Goal: Task Accomplishment & Management: Manage account settings

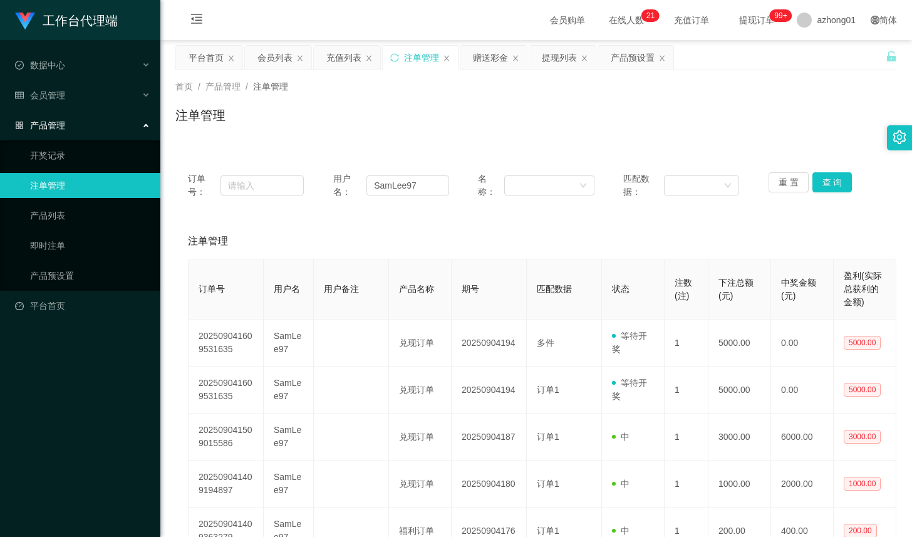
click at [423, 60] on div "注单管理" at bounding box center [421, 58] width 35 height 24
click at [632, 50] on div "产品预设置" at bounding box center [633, 58] width 44 height 24
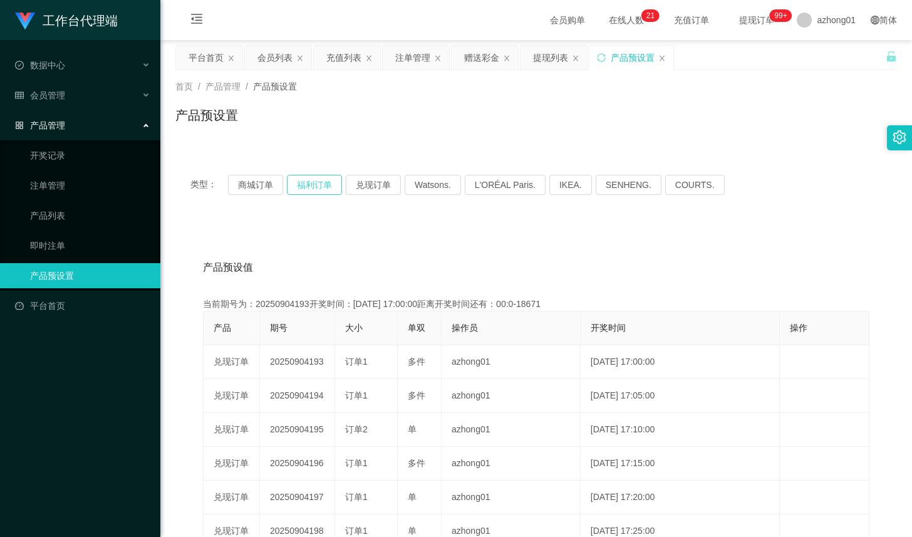
click at [313, 180] on button "福利订单" at bounding box center [314, 185] width 55 height 20
click at [320, 185] on button "福利订单" at bounding box center [314, 185] width 55 height 20
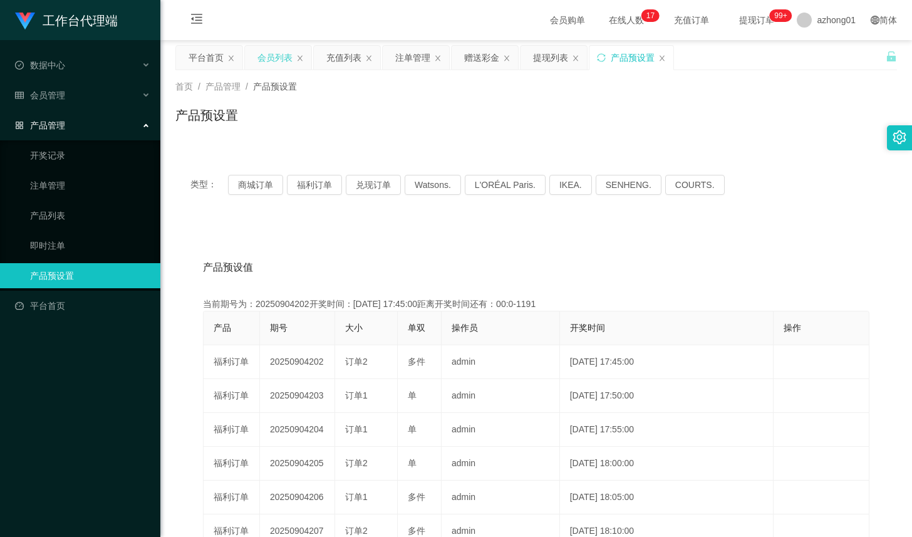
click at [281, 51] on div "会员列表" at bounding box center [274, 58] width 35 height 24
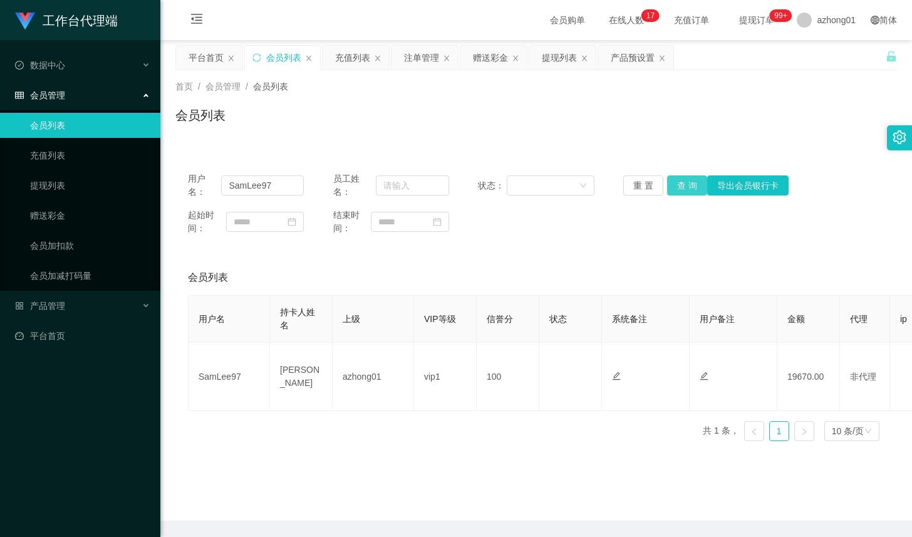
click at [691, 183] on button "查 询" at bounding box center [687, 185] width 40 height 20
click at [276, 189] on input "SamLee97" at bounding box center [262, 185] width 83 height 20
drag, startPoint x: 677, startPoint y: 346, endPoint x: 668, endPoint y: 337, distance: 13.3
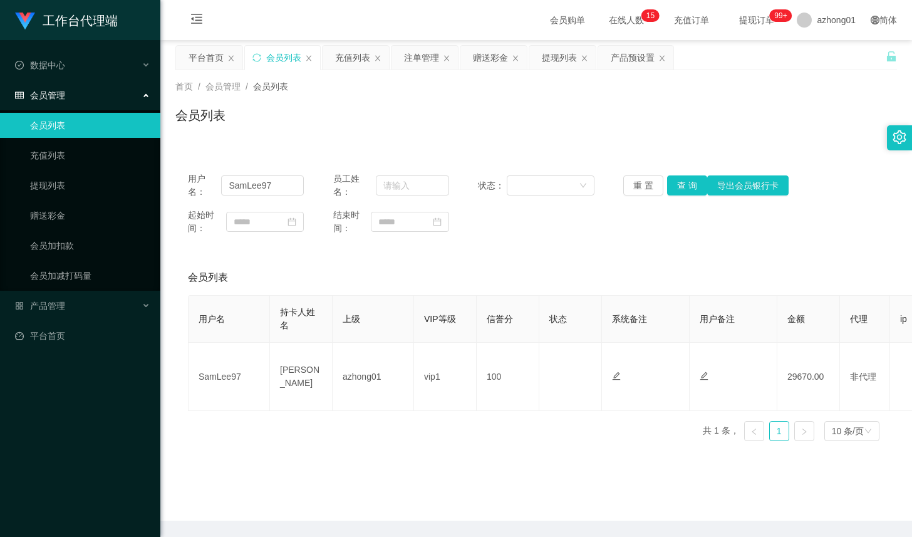
click at [677, 346] on td at bounding box center [646, 377] width 88 height 68
click at [687, 190] on button "查 询" at bounding box center [687, 185] width 40 height 20
click at [425, 183] on input "text" at bounding box center [412, 185] width 73 height 20
type input "54670"
